Goal: Book appointment/travel/reservation

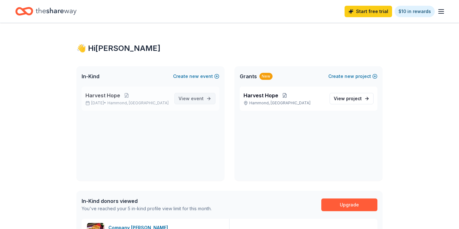
click at [197, 97] on span "event" at bounding box center [197, 98] width 13 height 5
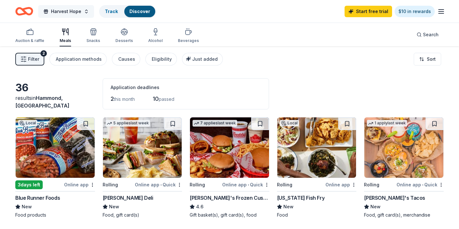
click at [68, 14] on span "Harvest Hope" at bounding box center [66, 12] width 30 height 8
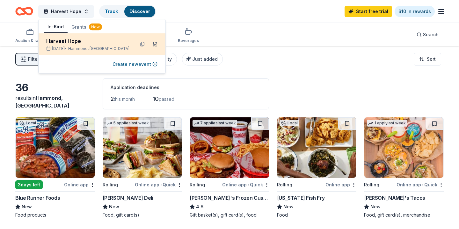
click at [155, 44] on button at bounding box center [155, 44] width 10 height 10
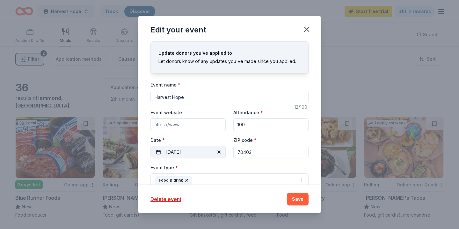
click at [209, 153] on button "09/06/2025" at bounding box center [187, 152] width 75 height 13
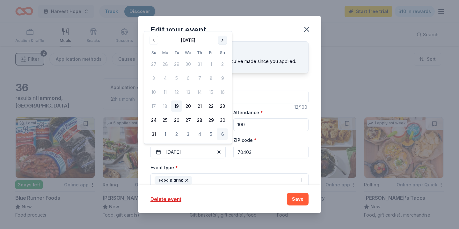
click at [222, 41] on button "Go to next month" at bounding box center [222, 40] width 9 height 9
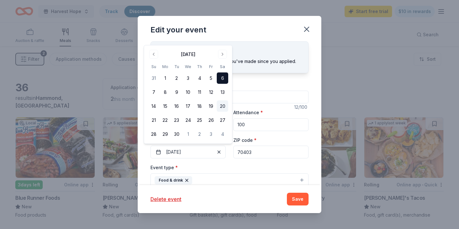
click at [222, 105] on button "20" at bounding box center [222, 106] width 11 height 11
click at [296, 199] on button "Save" at bounding box center [298, 199] width 22 height 13
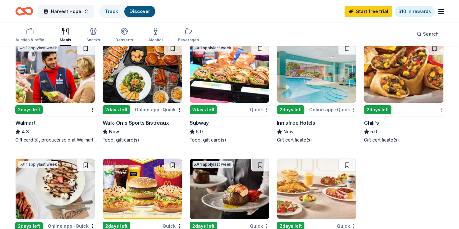
scroll to position [323, 0]
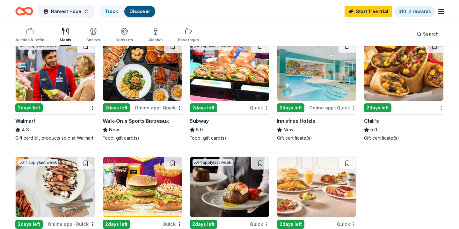
click at [131, 84] on img at bounding box center [142, 70] width 79 height 61
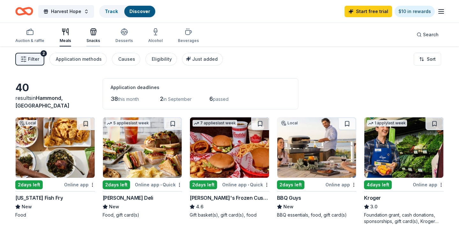
scroll to position [0, 0]
click at [92, 34] on icon "button" at bounding box center [94, 32] width 8 height 8
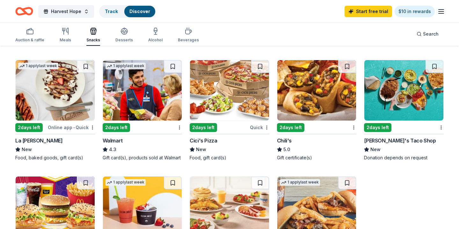
scroll to position [292, 0]
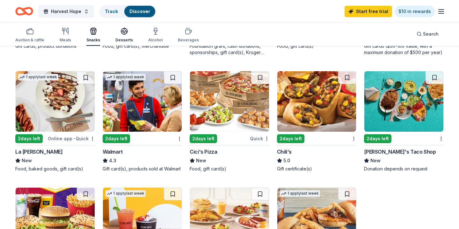
click at [123, 32] on icon "button" at bounding box center [124, 31] width 8 height 8
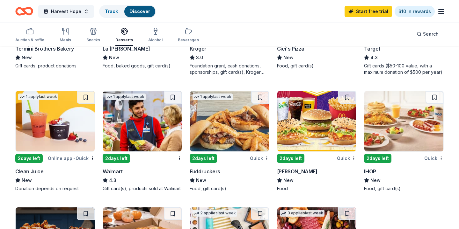
scroll to position [389, 0]
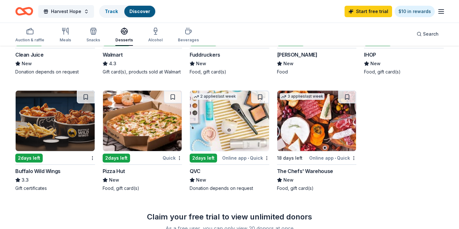
click at [309, 141] on img at bounding box center [316, 121] width 79 height 61
